Goal: Find specific page/section: Find specific page/section

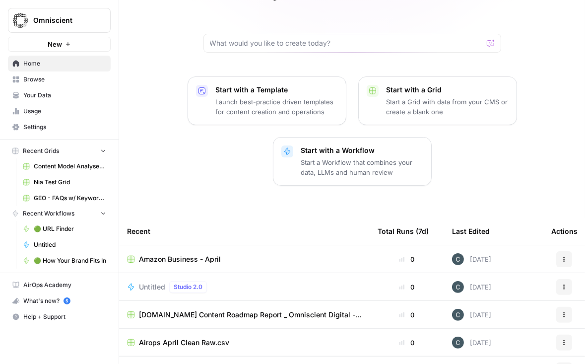
scroll to position [100, 0]
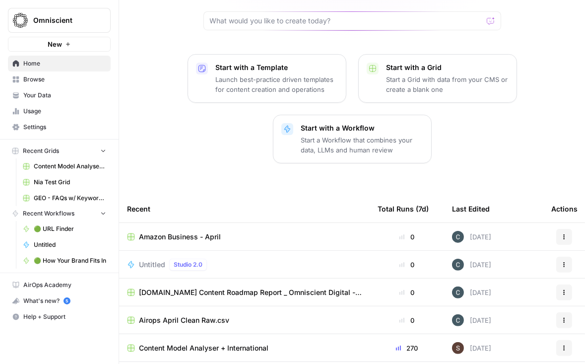
click at [45, 180] on span "Nia Test Grid" at bounding box center [70, 182] width 72 height 9
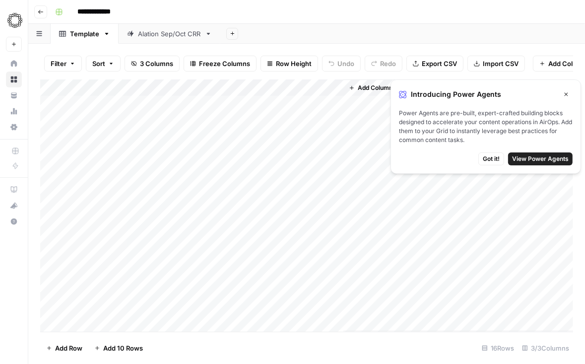
click at [497, 160] on span "Got it!" at bounding box center [491, 158] width 17 height 9
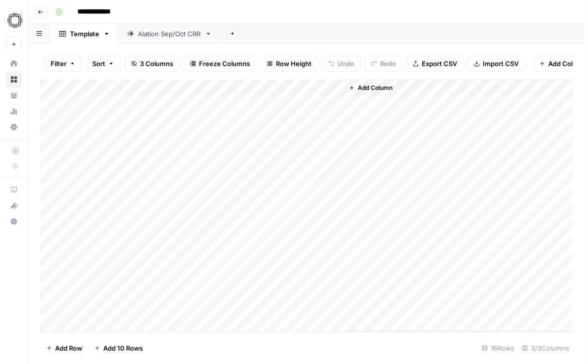
click at [39, 11] on icon "button" at bounding box center [40, 12] width 5 height 4
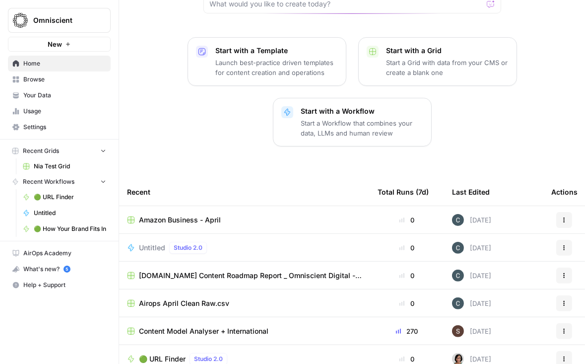
scroll to position [153, 0]
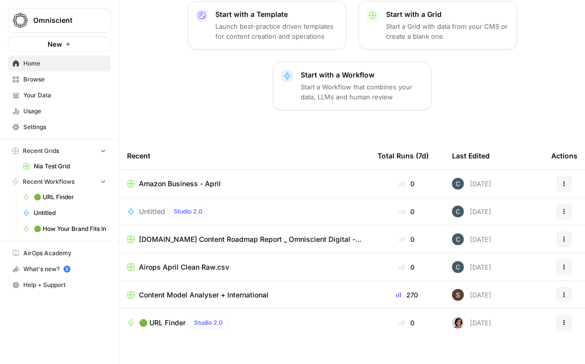
click at [47, 79] on span "Browse" at bounding box center [64, 79] width 83 height 9
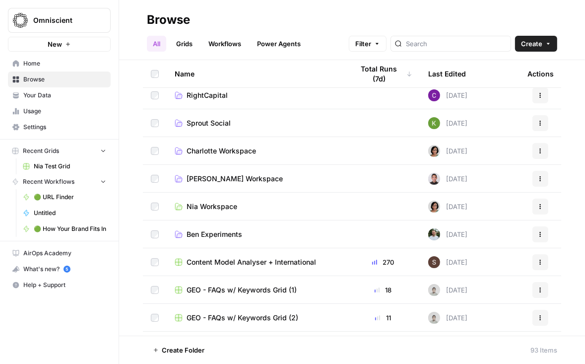
scroll to position [341, 0]
click at [242, 204] on link "Nia Workspace" at bounding box center [256, 206] width 163 height 10
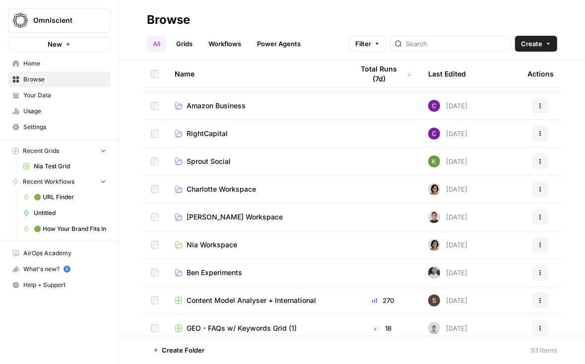
scroll to position [289, 0]
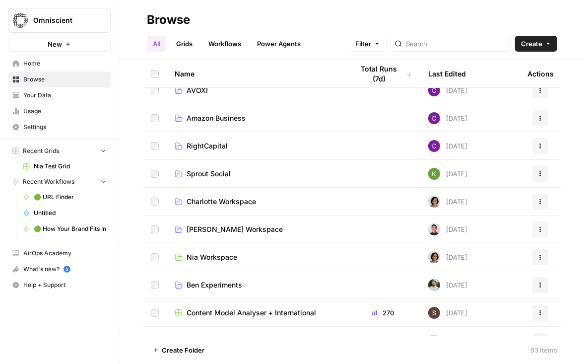
click at [217, 199] on span "Charlotte Workspace" at bounding box center [222, 202] width 70 height 10
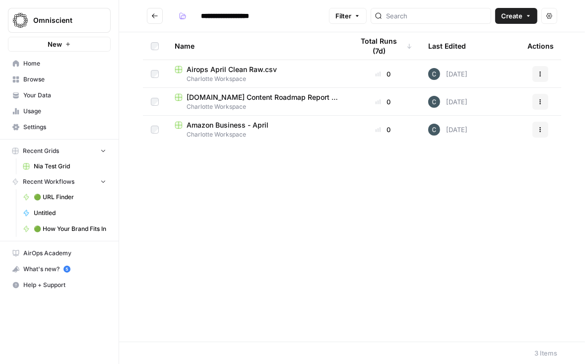
click at [253, 101] on span "[DOMAIN_NAME] Content Roadmap Report _ Omniscient Digital - Roadmap #11 (Q2 202…" at bounding box center [262, 97] width 151 height 10
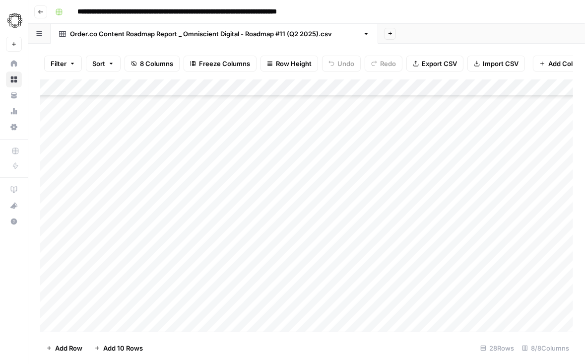
scroll to position [253, 0]
click at [88, 324] on div "Add Column" at bounding box center [306, 205] width 533 height 252
